Goal: Information Seeking & Learning: Learn about a topic

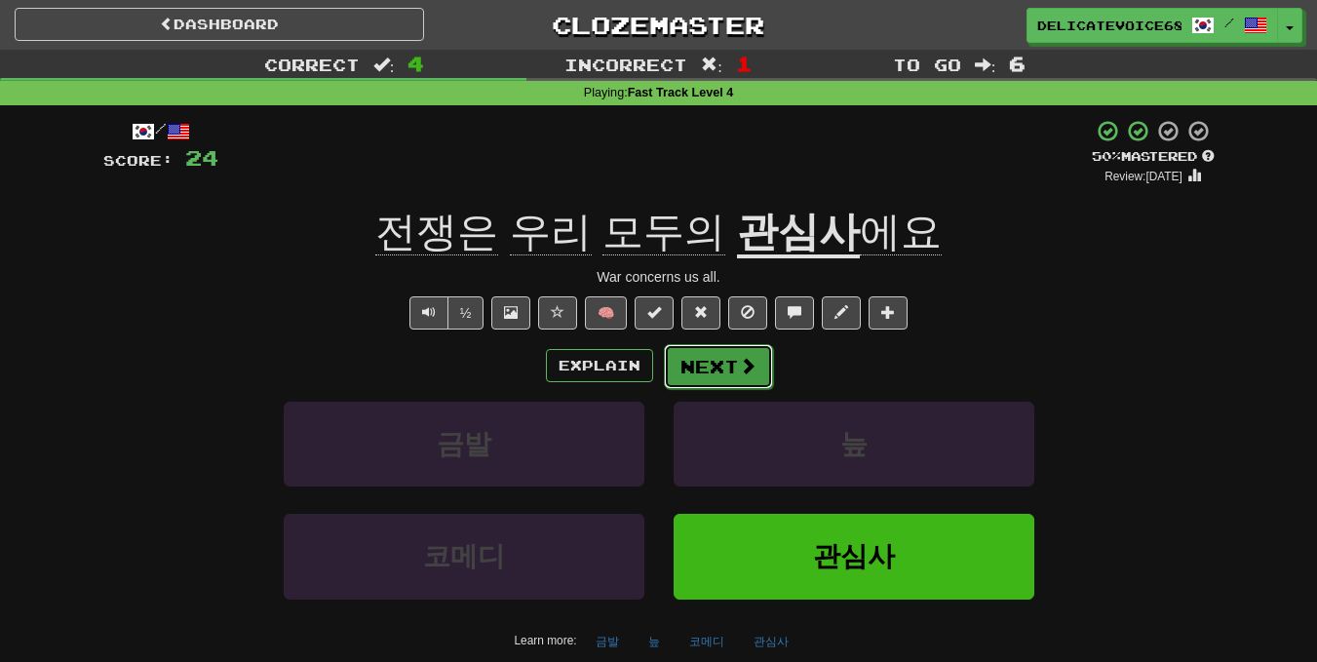
click at [753, 372] on span at bounding box center [748, 366] width 18 height 18
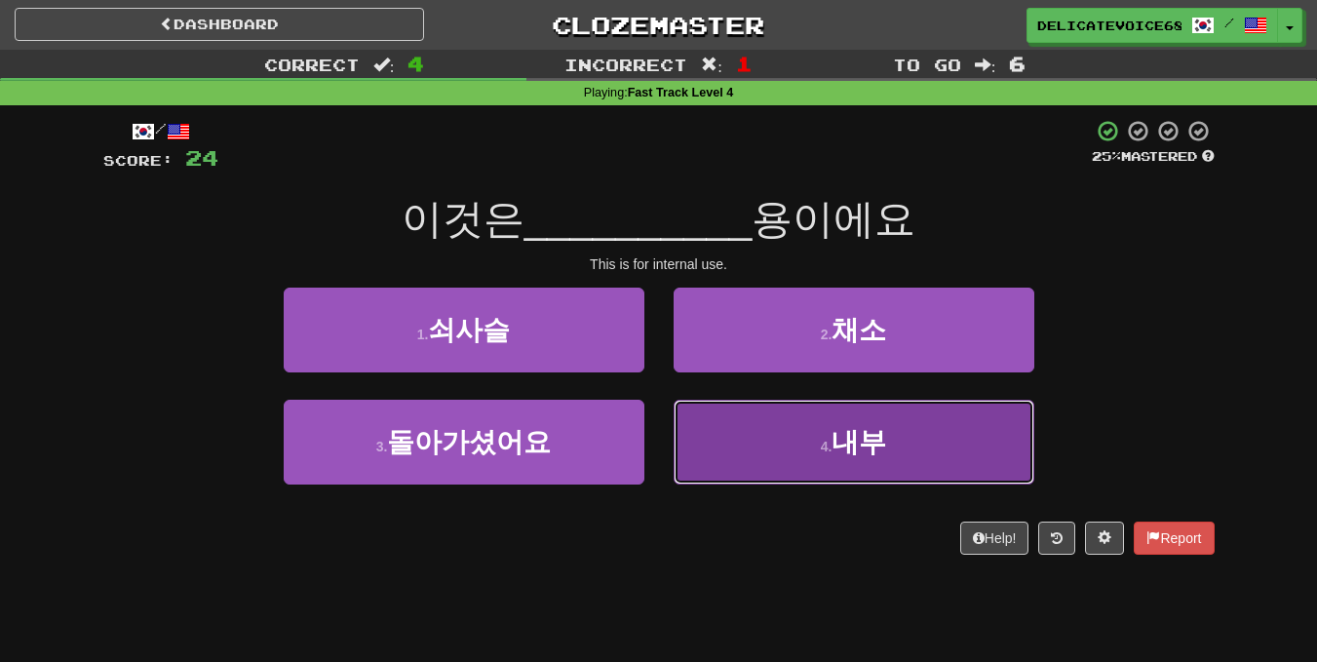
click at [900, 430] on button "4 . 내부" at bounding box center [854, 442] width 361 height 85
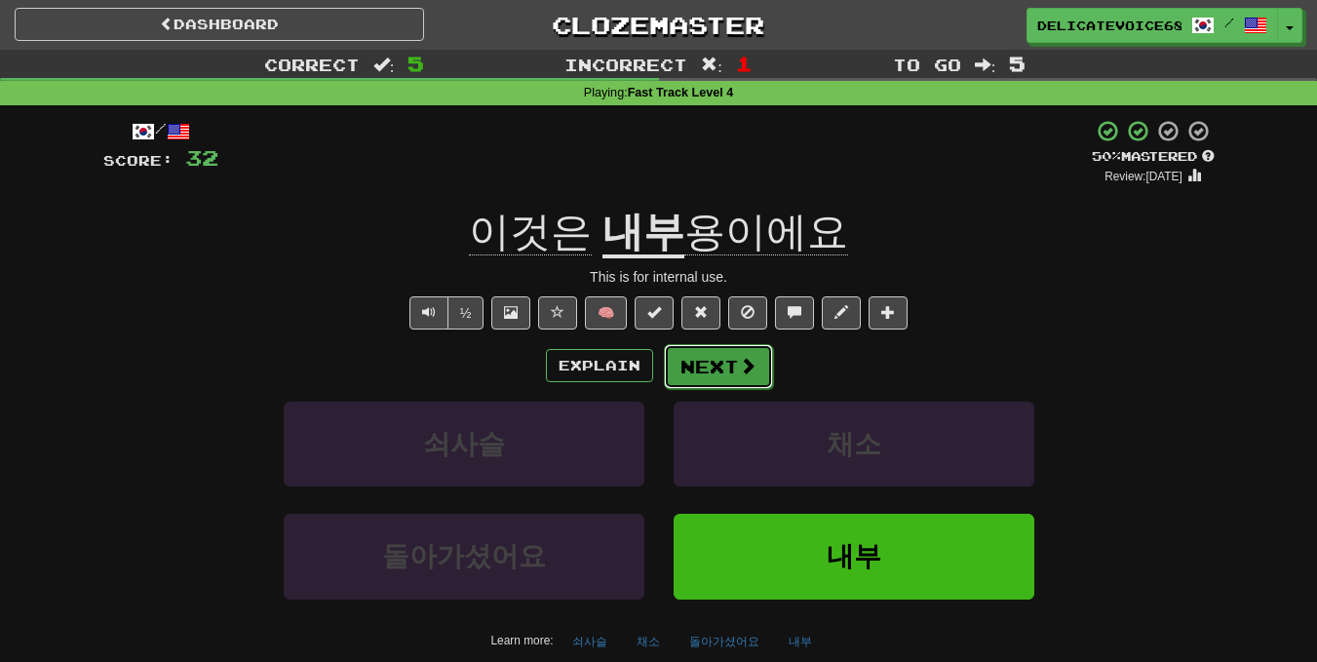
click at [727, 373] on button "Next" at bounding box center [718, 366] width 109 height 45
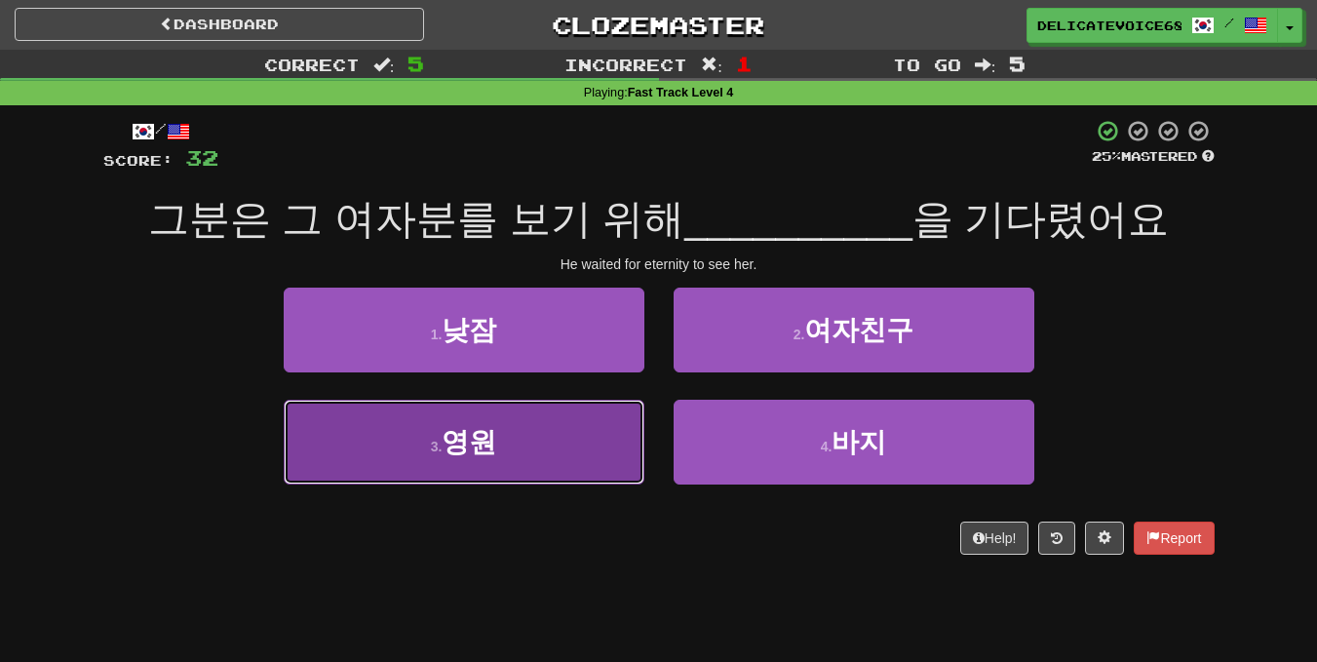
click at [557, 435] on button "3 . [GEOGRAPHIC_DATA]" at bounding box center [464, 442] width 361 height 85
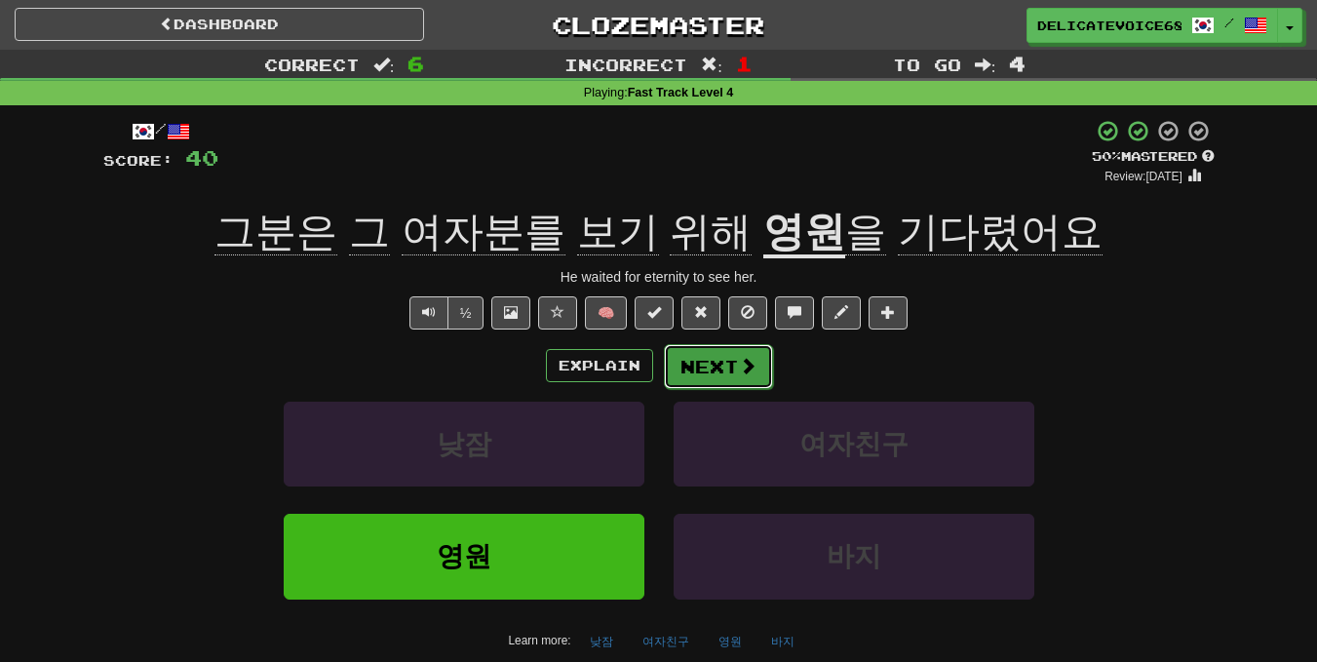
click at [755, 371] on button "Next" at bounding box center [718, 366] width 109 height 45
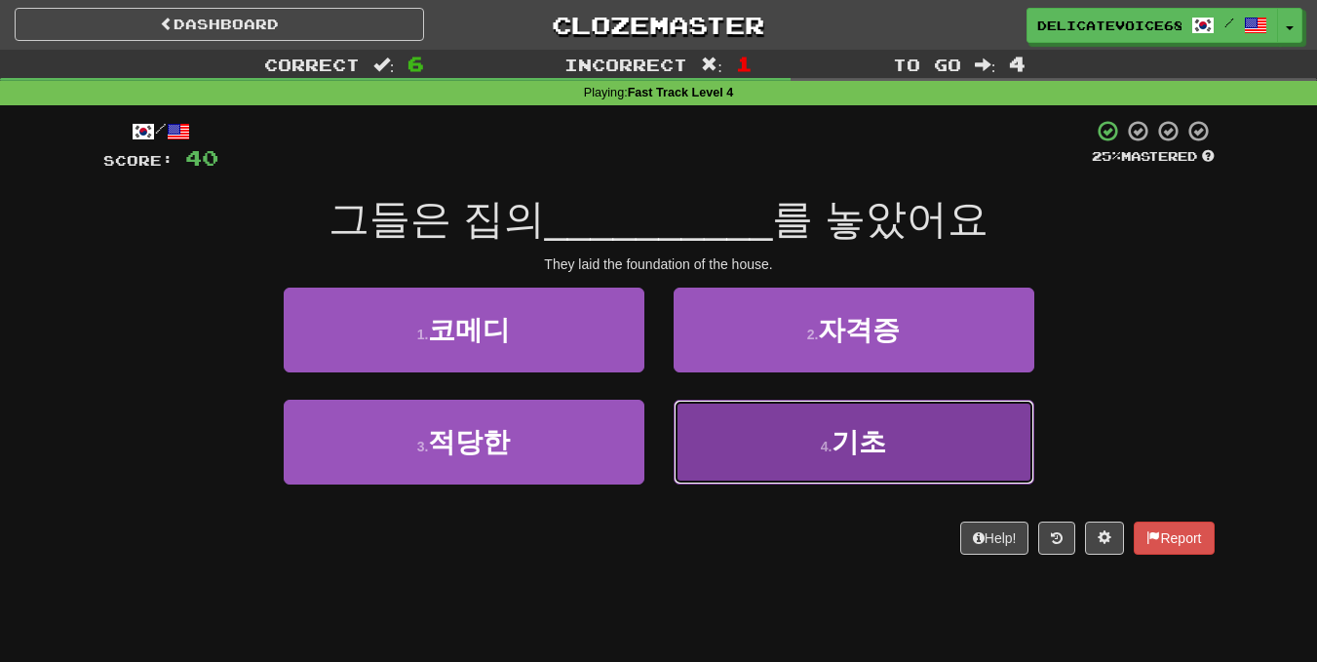
click at [938, 439] on button "4 . 기초" at bounding box center [854, 442] width 361 height 85
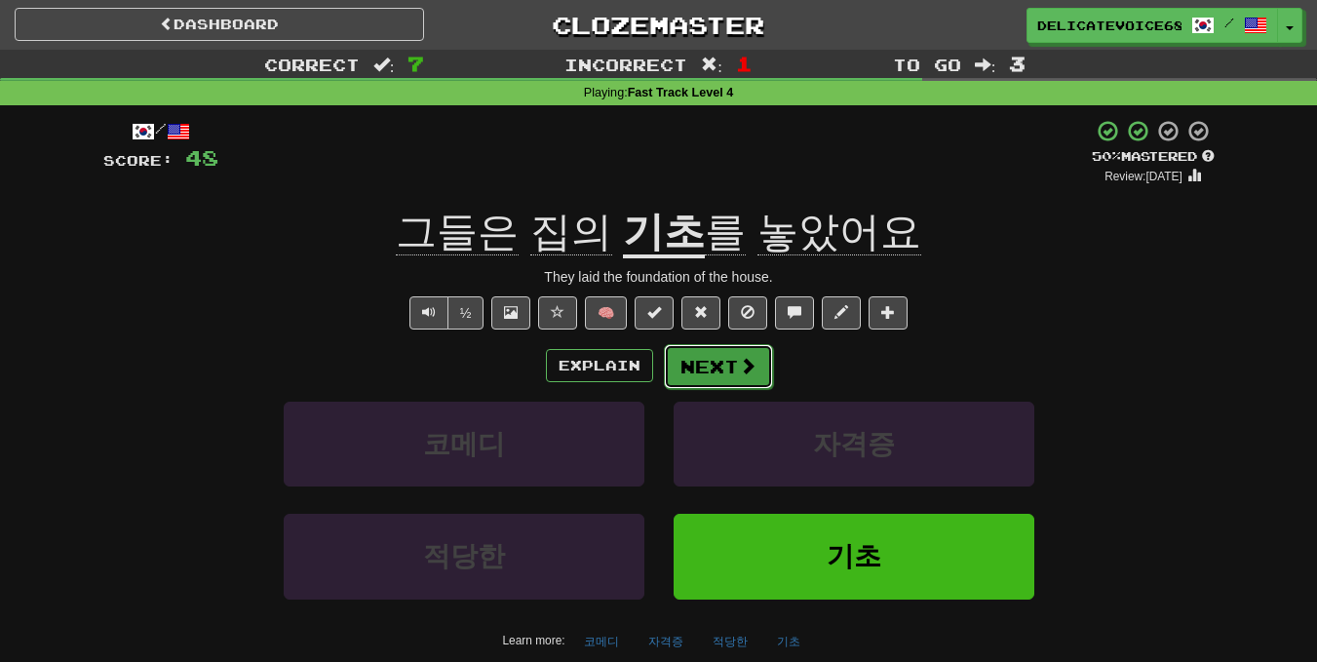
click at [739, 386] on button "Next" at bounding box center [718, 366] width 109 height 45
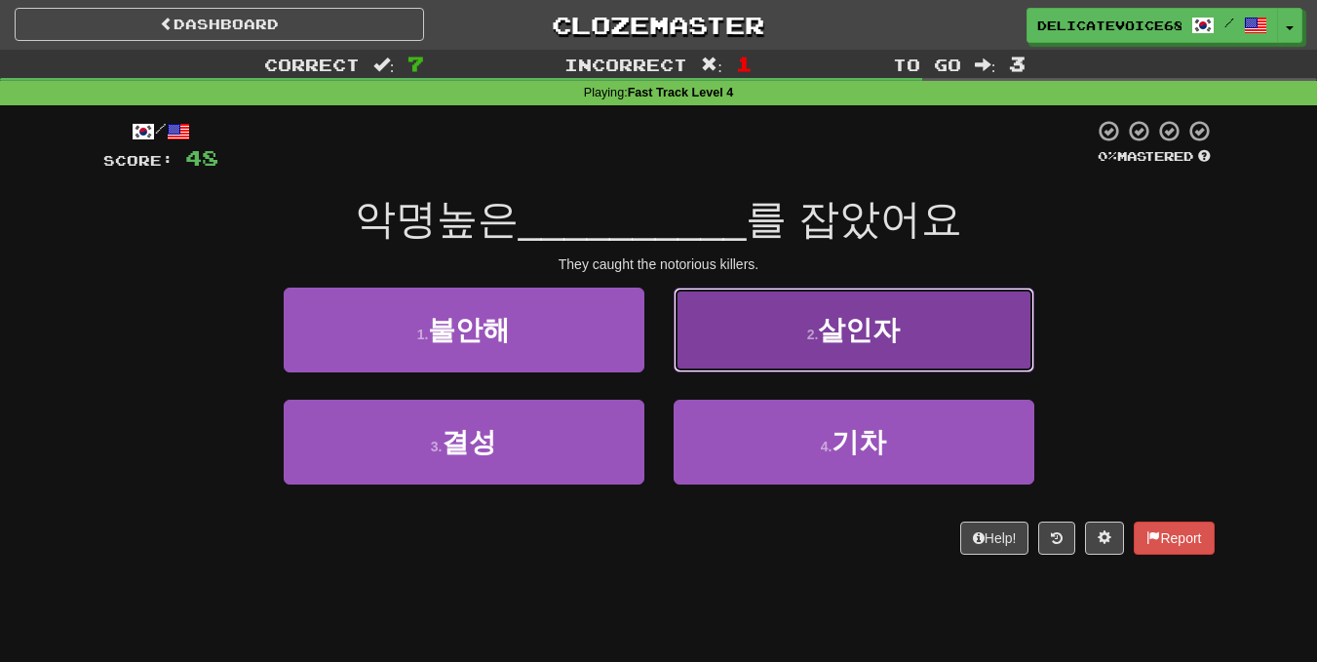
click at [793, 326] on button "2 . 살인자" at bounding box center [854, 330] width 361 height 85
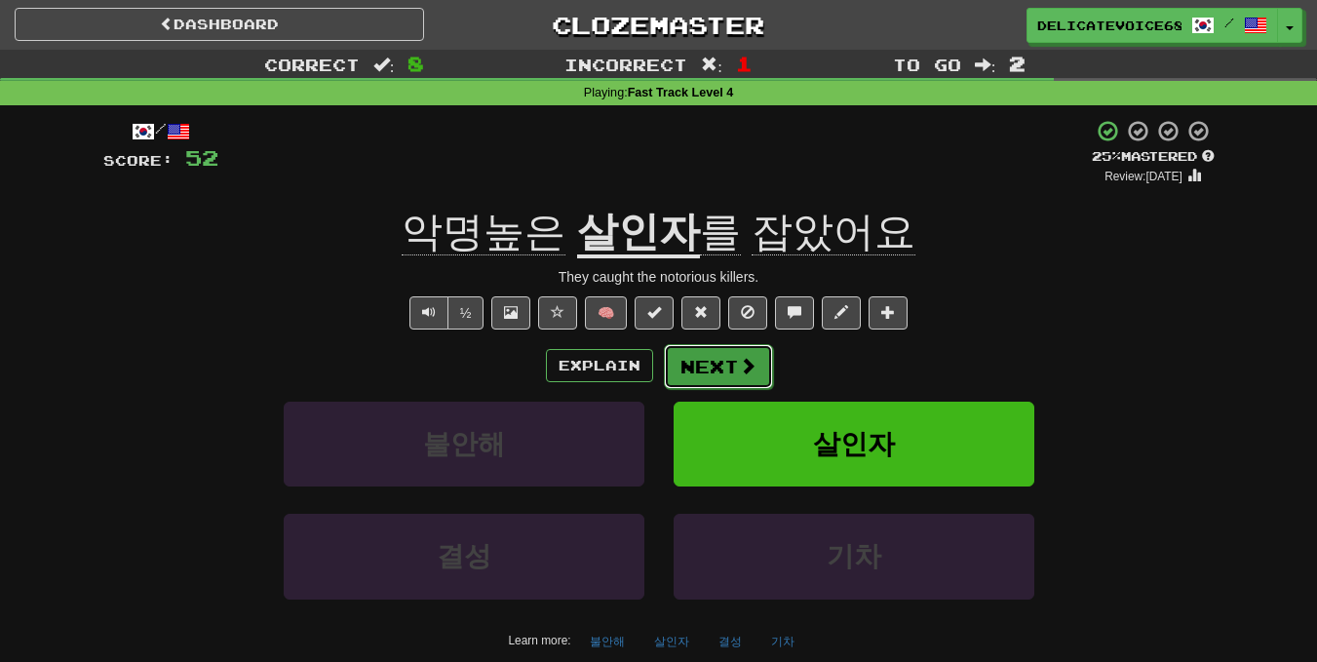
click at [755, 366] on button "Next" at bounding box center [718, 366] width 109 height 45
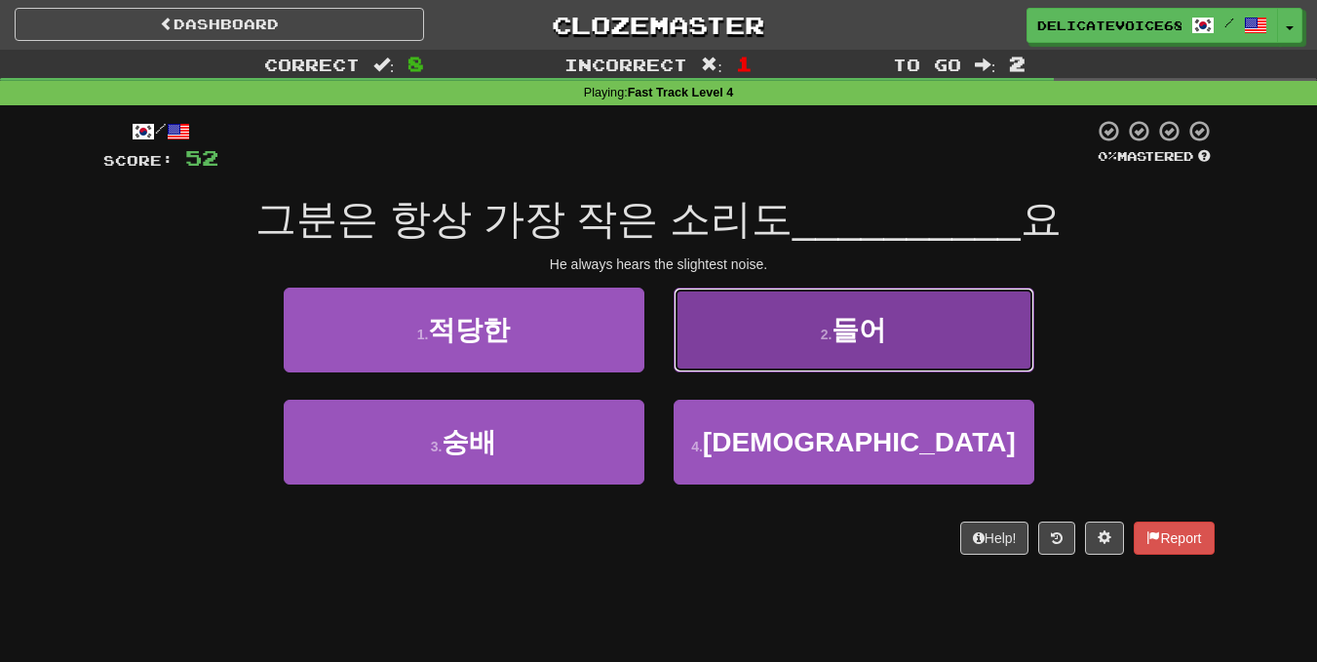
click at [880, 342] on span "들어" at bounding box center [859, 330] width 55 height 30
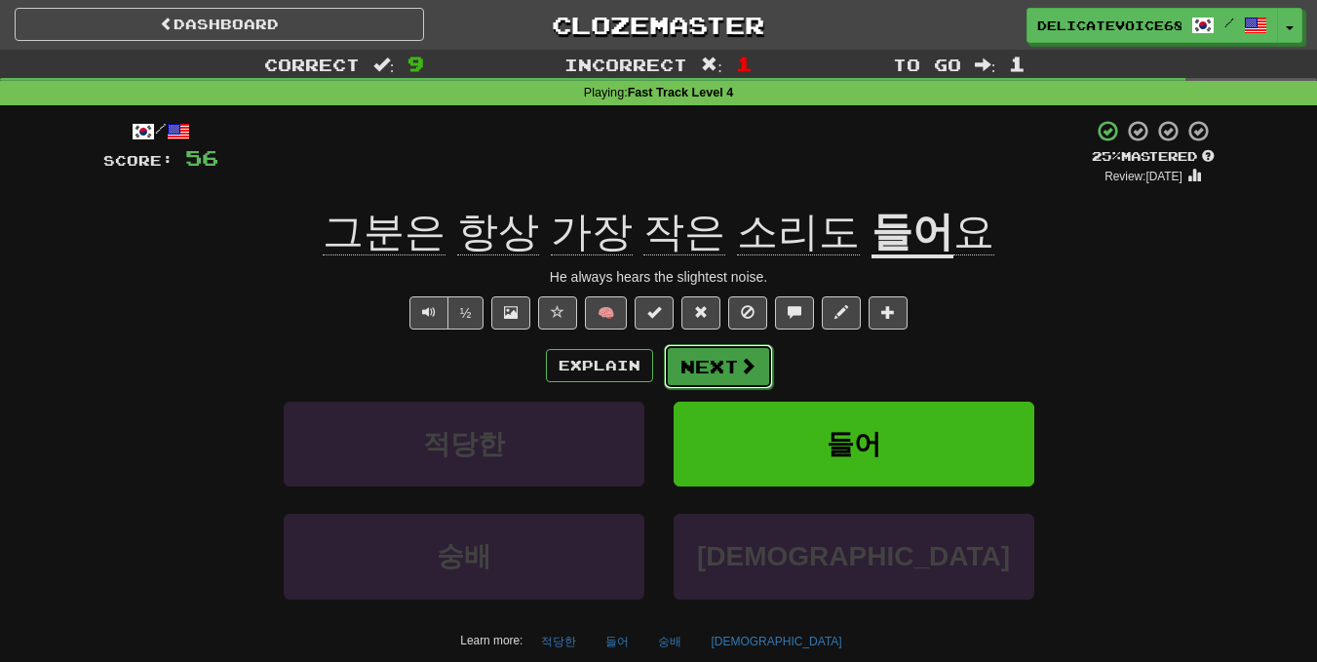
click at [717, 365] on button "Next" at bounding box center [718, 366] width 109 height 45
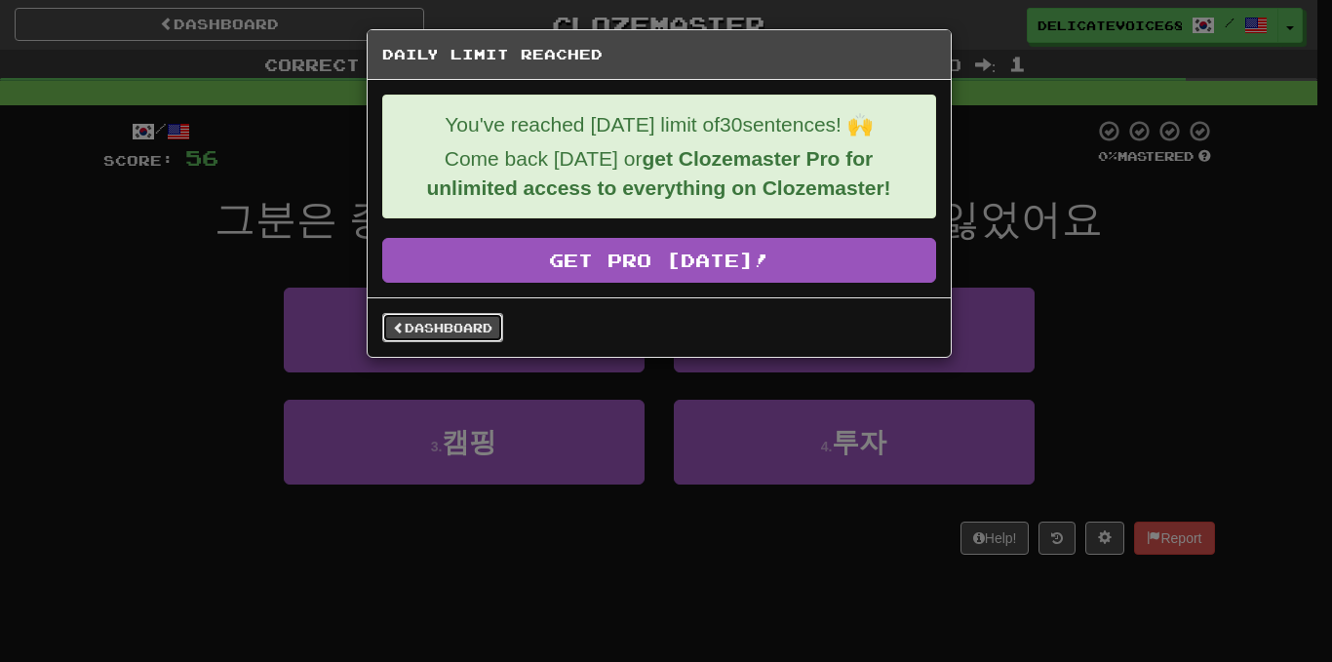
click at [456, 333] on link "Dashboard" at bounding box center [442, 327] width 121 height 29
